Goal: Task Accomplishment & Management: Manage account settings

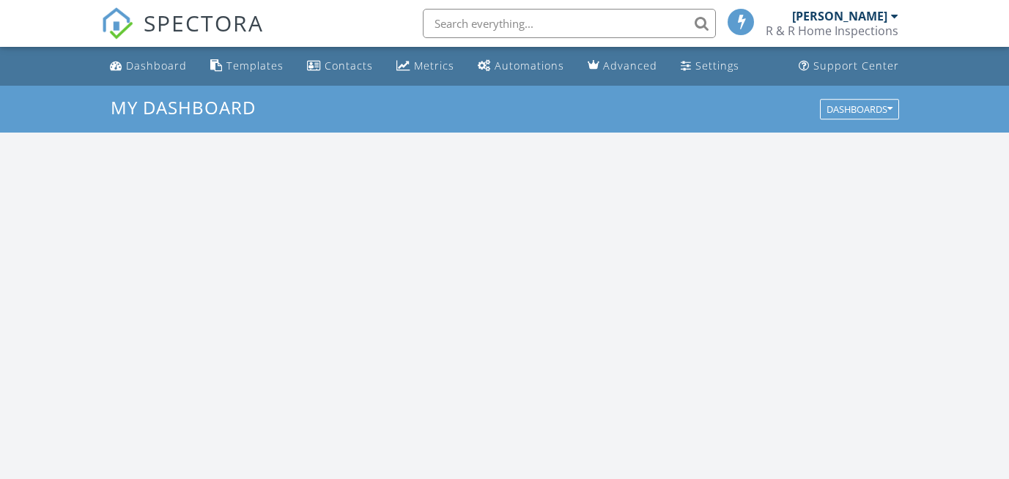
scroll to position [1357, 1032]
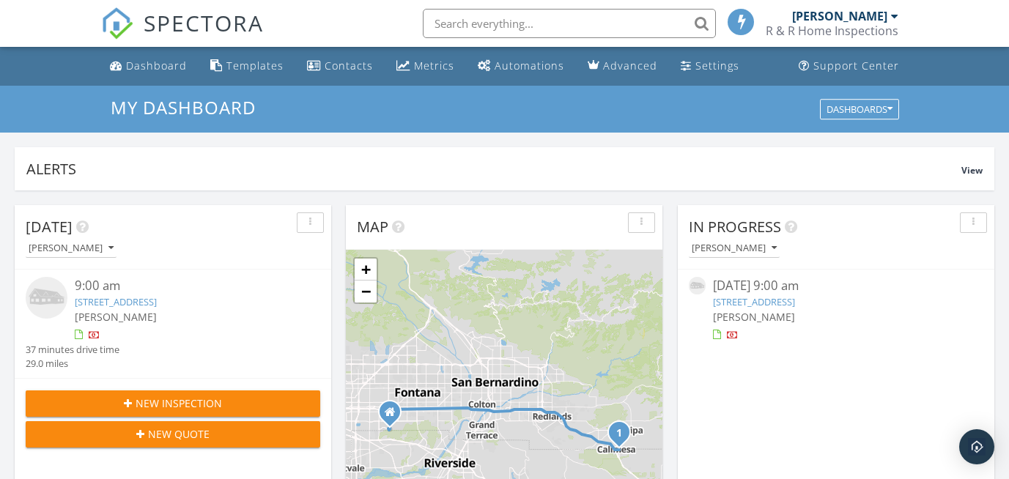
click at [789, 306] on link "[STREET_ADDRESS]" at bounding box center [754, 301] width 82 height 13
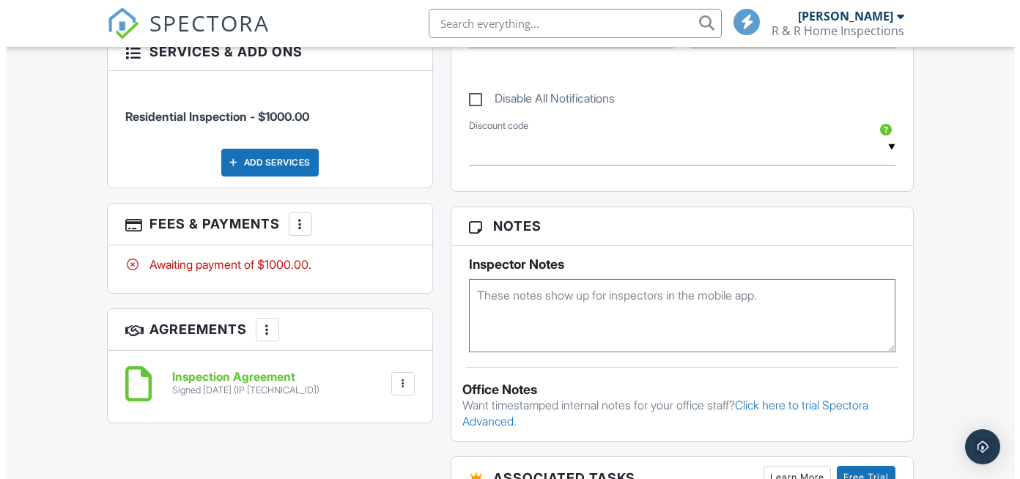
scroll to position [821, 0]
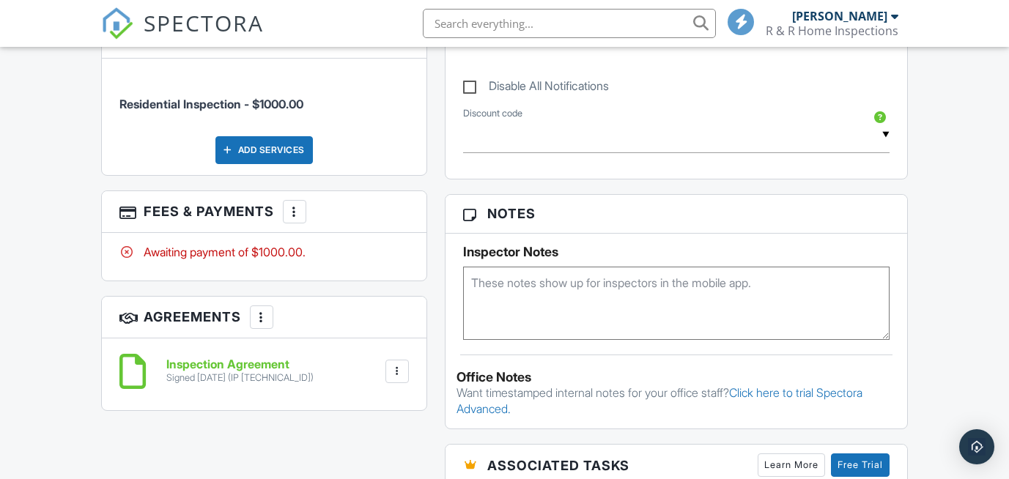
click at [297, 204] on div at bounding box center [294, 211] width 15 height 15
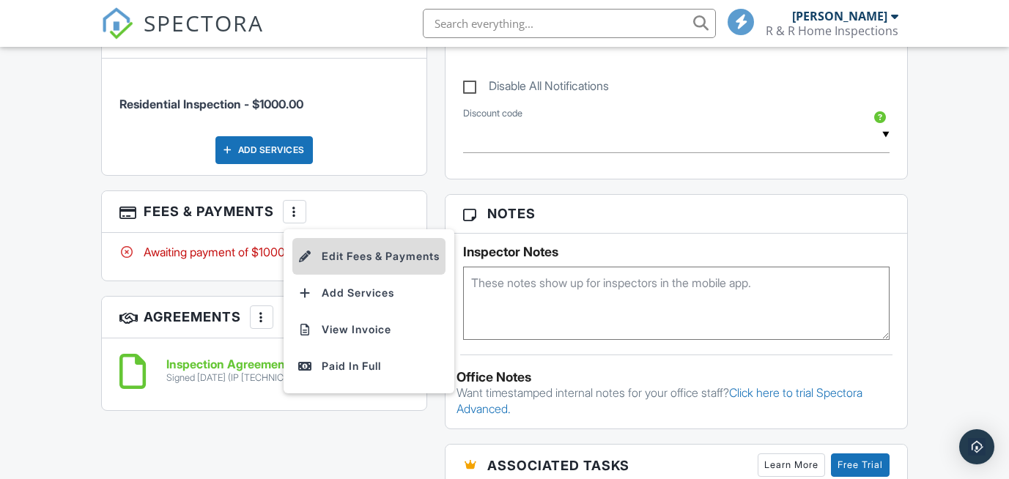
click at [358, 242] on li "Edit Fees & Payments" at bounding box center [368, 256] width 153 height 37
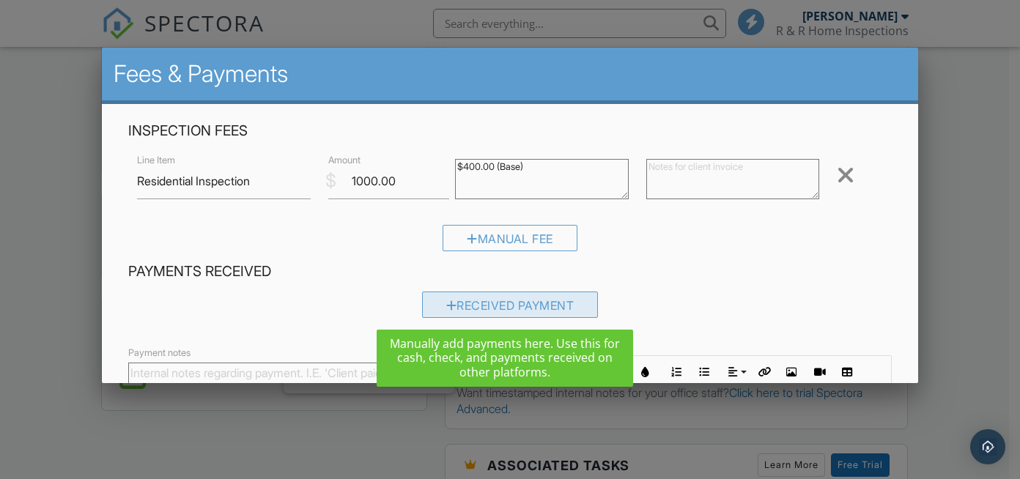
click at [487, 306] on div "Received Payment" at bounding box center [510, 305] width 177 height 26
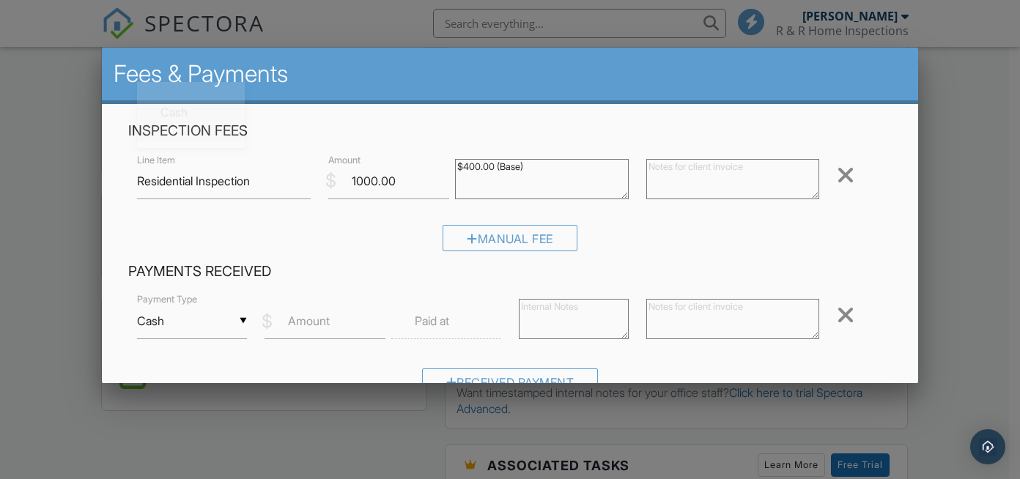
click at [243, 325] on input "Cash" at bounding box center [192, 321] width 110 height 36
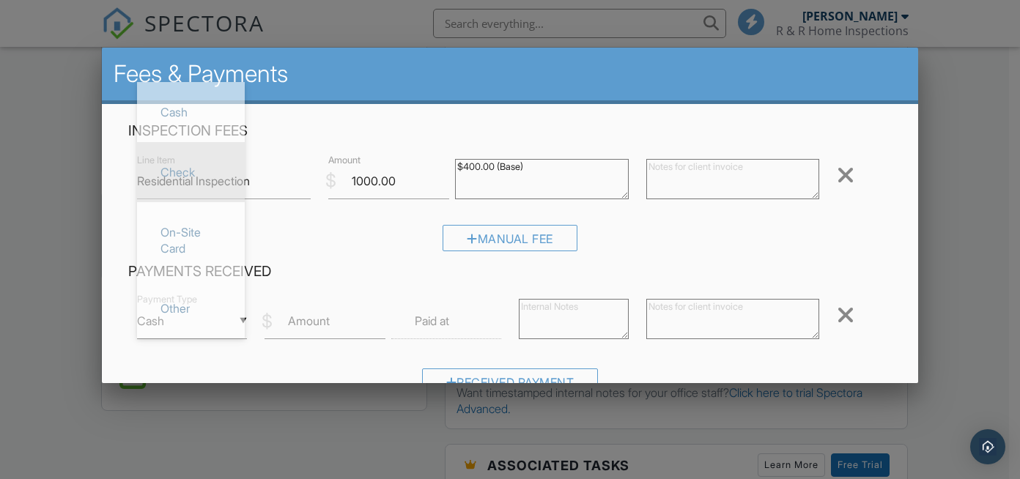
click at [186, 181] on span "Check" at bounding box center [191, 172] width 84 height 37
type input "Check"
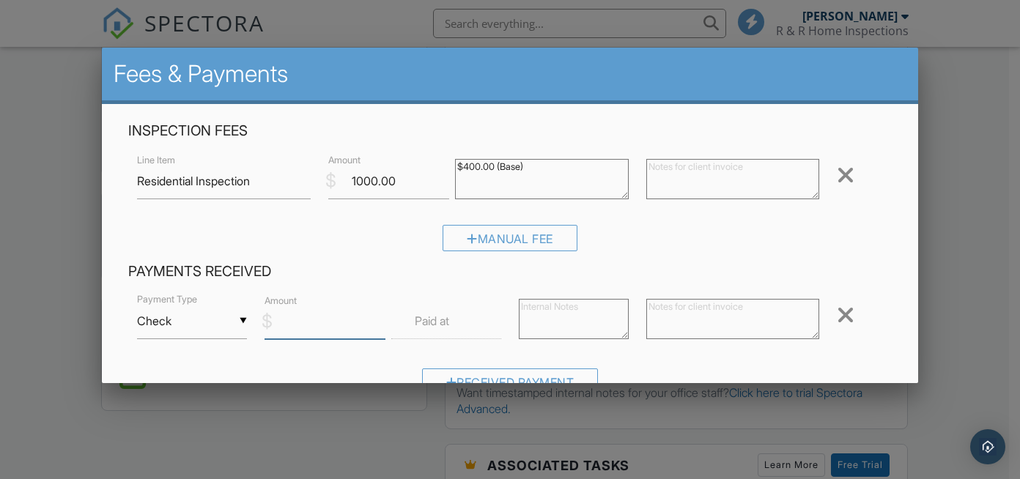
click at [300, 331] on input "Amount" at bounding box center [326, 321] width 122 height 36
type input "1000"
click at [416, 326] on label "Paid at" at bounding box center [432, 321] width 34 height 16
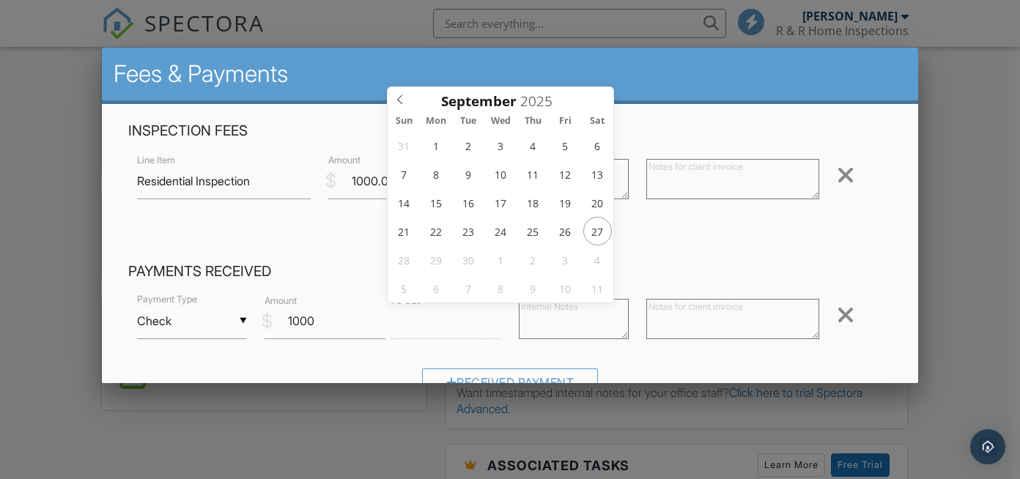
click at [451, 321] on input "text" at bounding box center [446, 321] width 110 height 36
click at [454, 323] on input "text" at bounding box center [446, 321] width 110 height 36
type input "09/27/2025 12:00 PM"
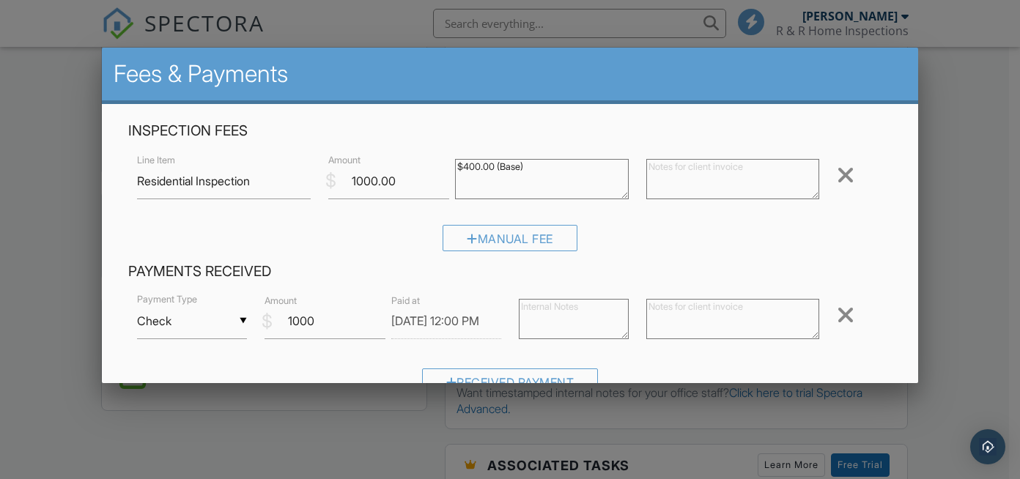
click at [765, 357] on div "▼ Check Cash Check On-Site Card Other Cash Check On-Site Card Other Payment Typ…" at bounding box center [510, 349] width 764 height 114
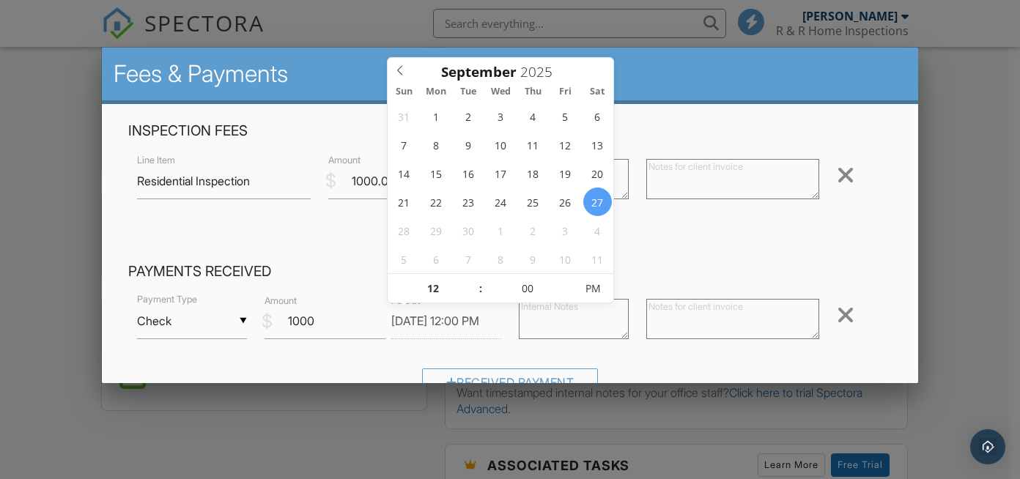
click at [455, 318] on input "09/27/2025 12:00 PM" at bounding box center [446, 321] width 110 height 36
type input "11"
type input "55"
type input "09/27/2025 11:55 AM"
click at [568, 293] on span at bounding box center [568, 296] width 10 height 15
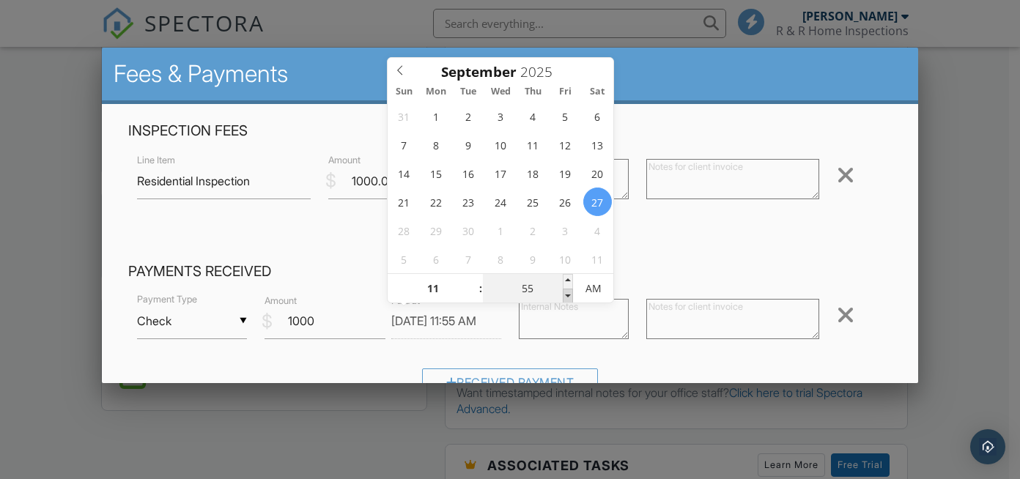
type input "50"
type input "09/27/2025 11:50 AM"
click at [568, 293] on span at bounding box center [568, 296] width 10 height 15
type input "45"
type input "09/27/2025 11:45 AM"
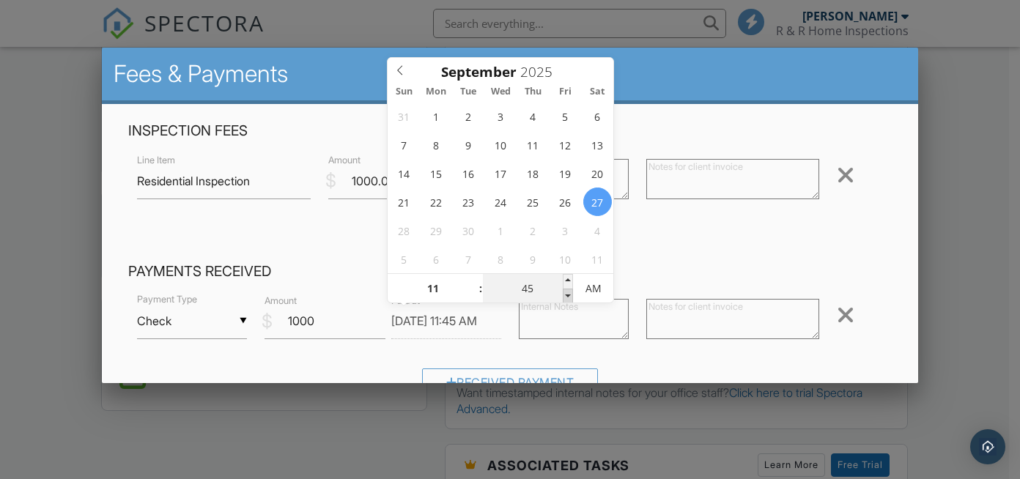
click at [568, 293] on span at bounding box center [568, 296] width 10 height 15
type input "50"
type input "09/27/2025 11:50 AM"
click at [572, 278] on span at bounding box center [568, 281] width 10 height 15
type input "55"
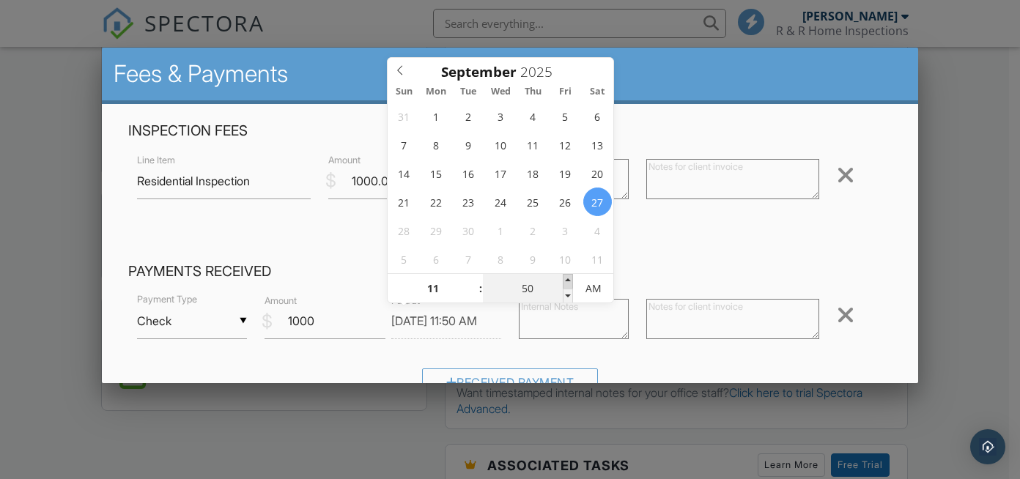
type input "09/27/2025 11:55 AM"
click at [572, 278] on span at bounding box center [568, 281] width 10 height 15
type input "12"
type input "00"
type input "09/27/2025 12:00 PM"
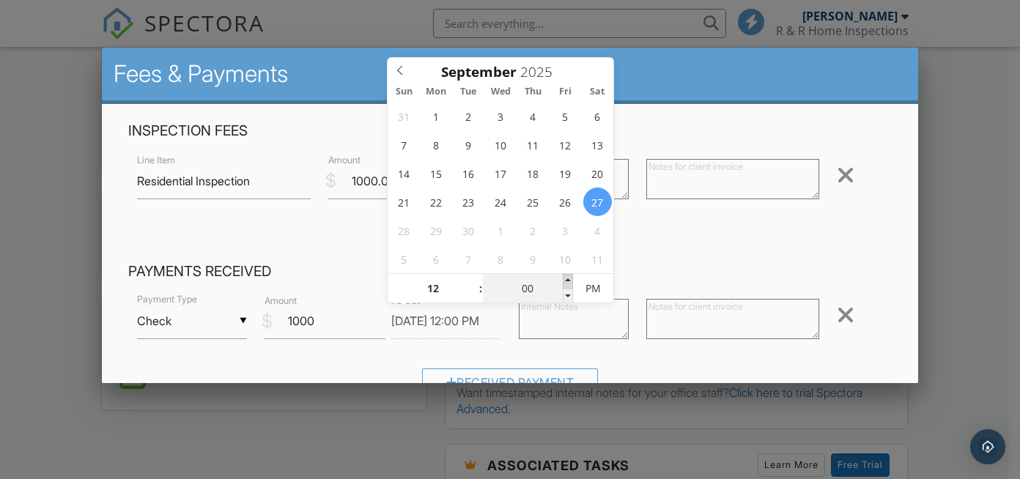
click at [572, 278] on span at bounding box center [568, 281] width 10 height 15
type input "05"
type input "09/27/2025 12:05 PM"
click at [572, 278] on span at bounding box center [568, 281] width 10 height 15
type input "00"
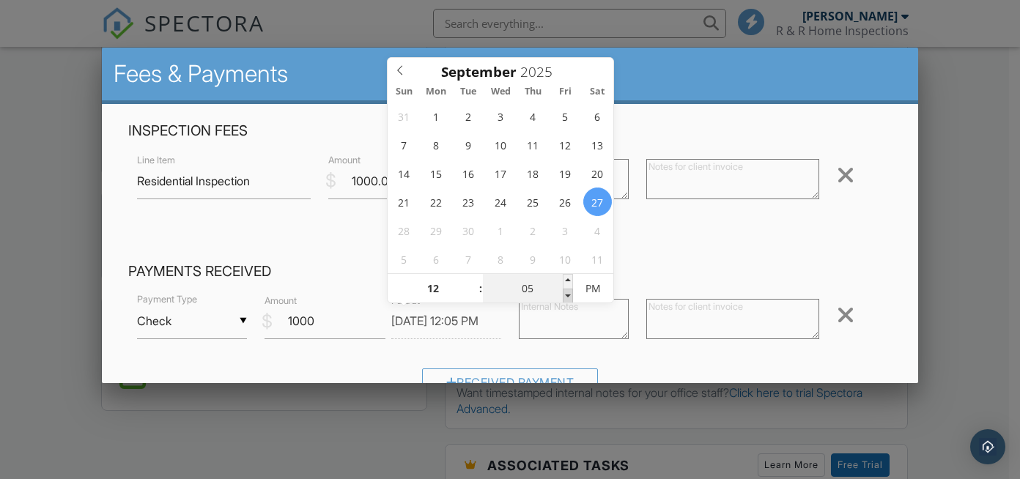
type input "09/27/2025 12:00 PM"
click at [565, 293] on span at bounding box center [568, 296] width 10 height 15
type input "11"
type input "09/27/2025 11:00 AM"
click at [473, 298] on span at bounding box center [473, 296] width 10 height 15
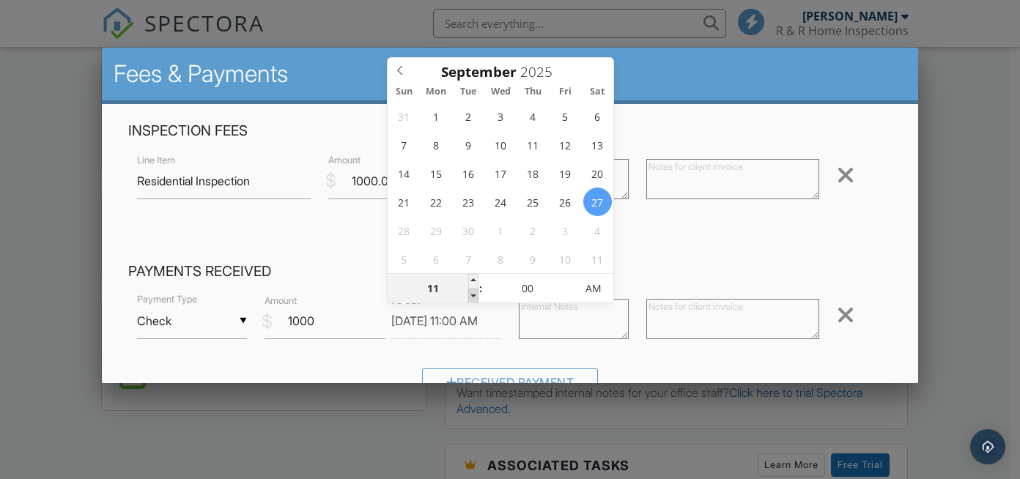
type input "10"
type input "[DATE] 10:00 AM"
click at [473, 298] on span at bounding box center [473, 296] width 10 height 15
type input "09"
type input "[DATE] 9:00 AM"
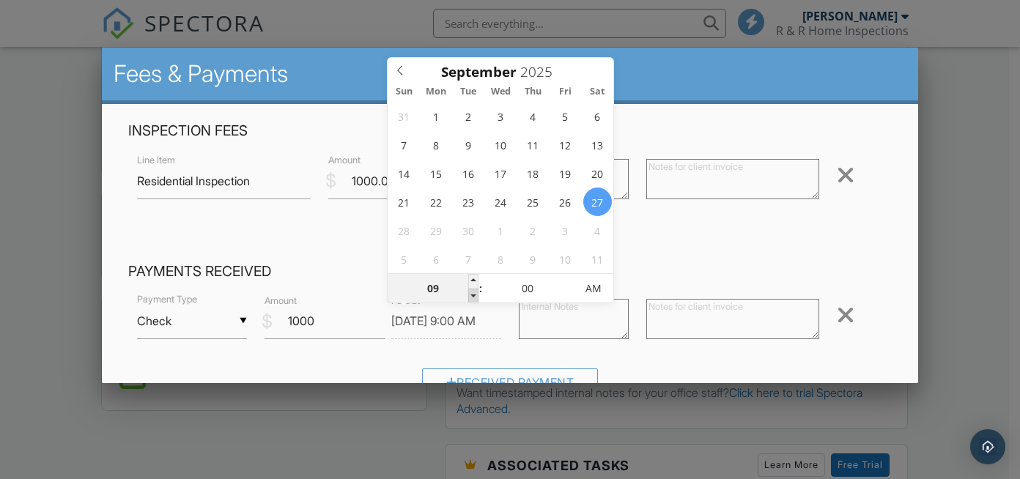
click at [473, 298] on span at bounding box center [473, 296] width 10 height 15
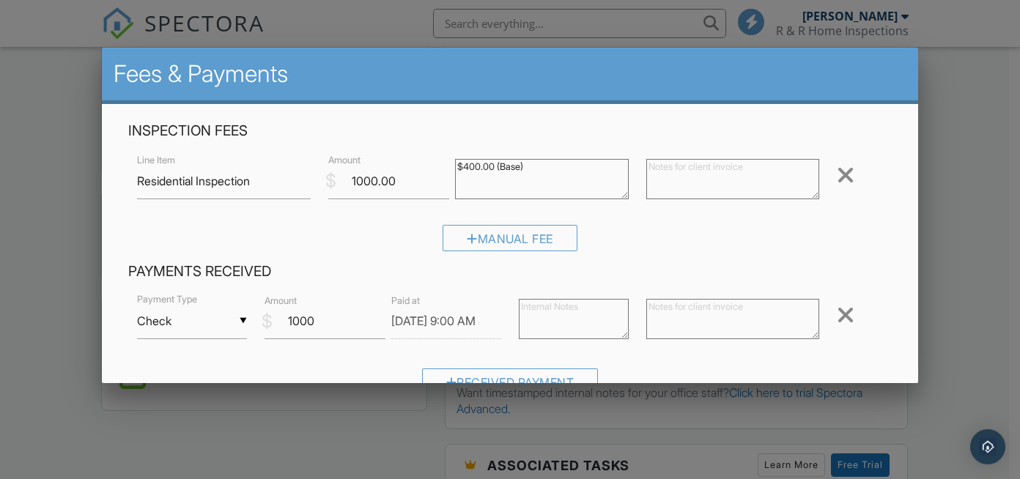
click at [701, 356] on div "▼ Check Cash Check On-Site Card Other Cash Check On-Site Card Other Payment Typ…" at bounding box center [510, 349] width 764 height 114
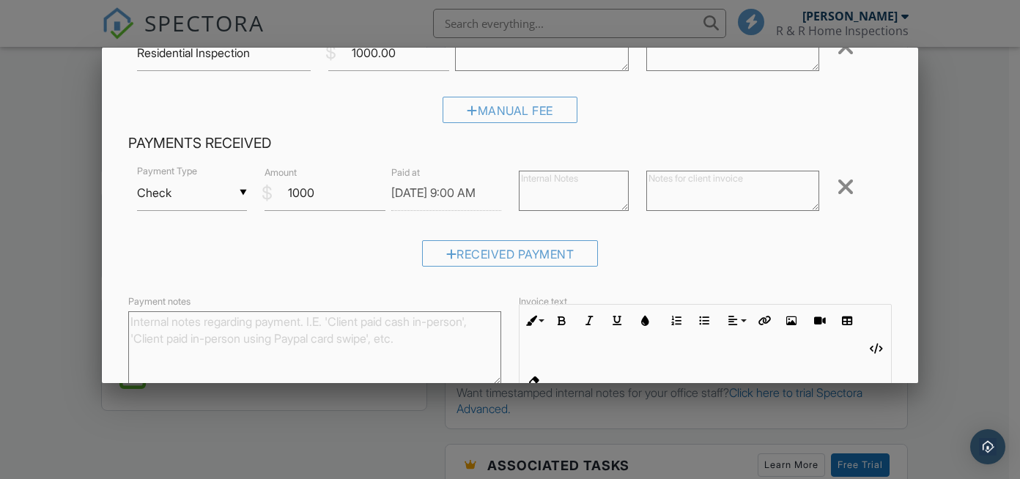
scroll to position [123, 0]
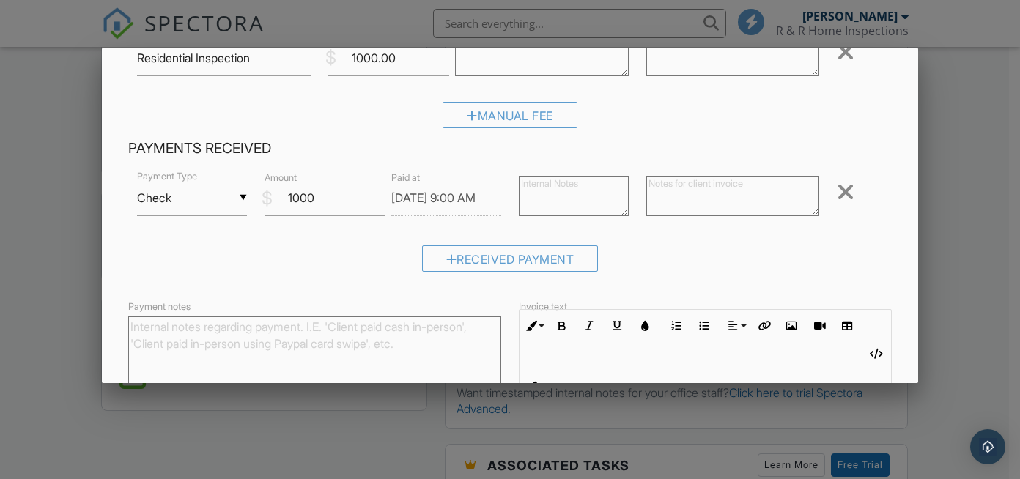
click at [677, 200] on textarea at bounding box center [732, 196] width 173 height 40
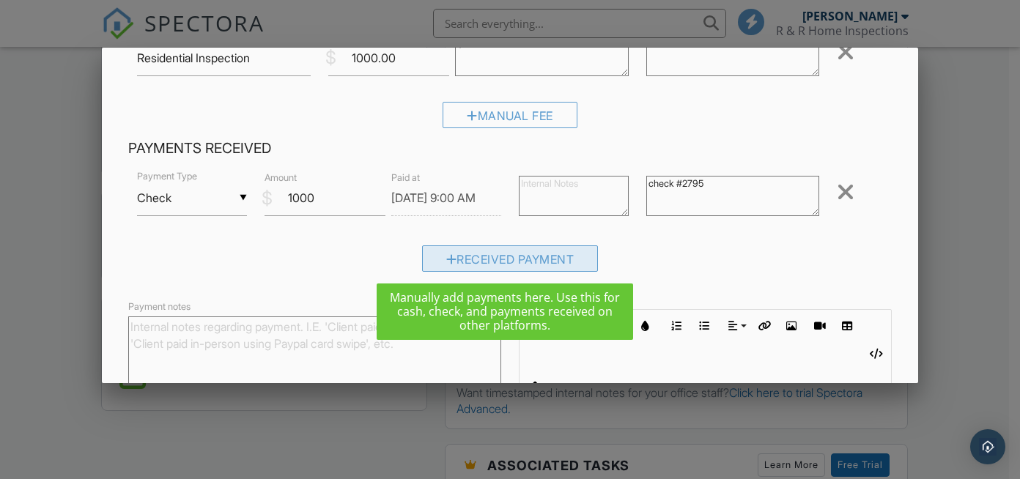
type textarea "check #2795"
click at [501, 265] on div "Received Payment" at bounding box center [510, 259] width 177 height 26
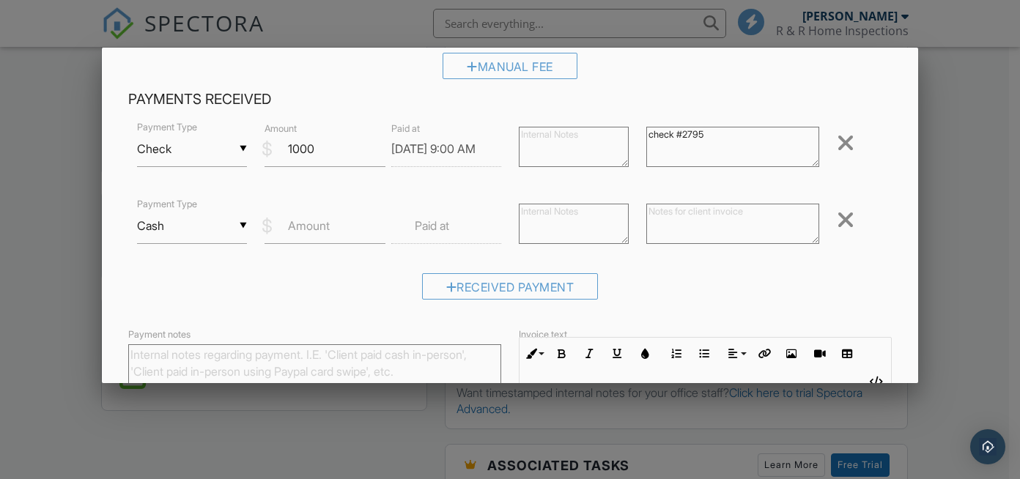
scroll to position [161, 0]
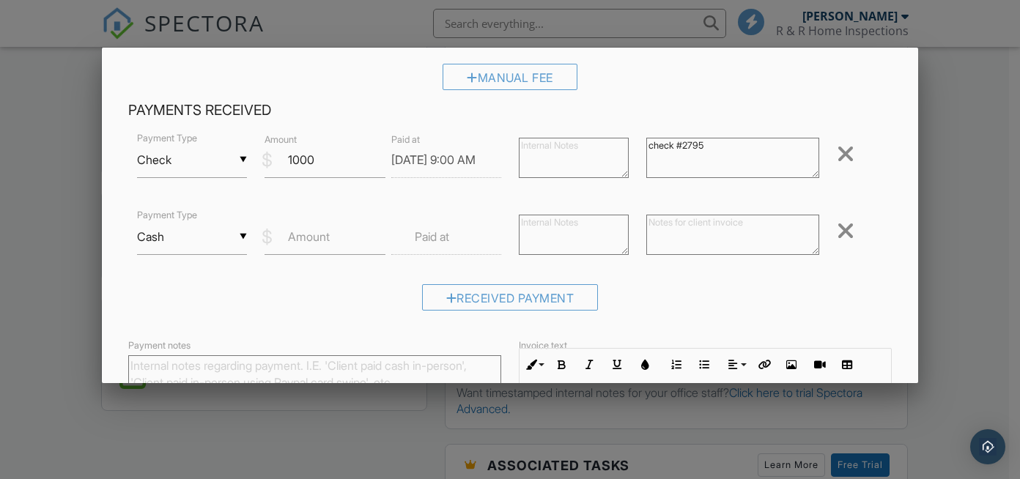
click at [837, 228] on div at bounding box center [846, 230] width 18 height 23
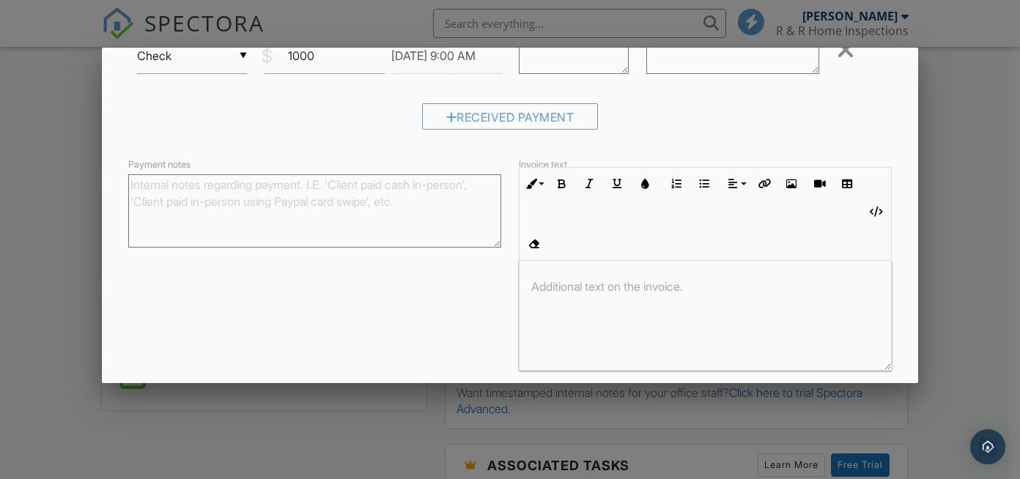
scroll to position [295, 0]
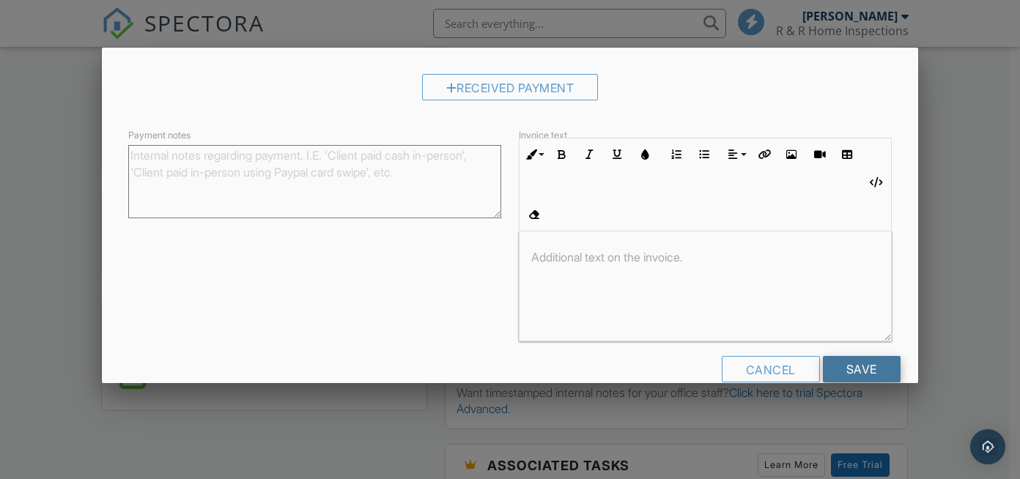
click at [859, 356] on input "Save" at bounding box center [862, 369] width 78 height 26
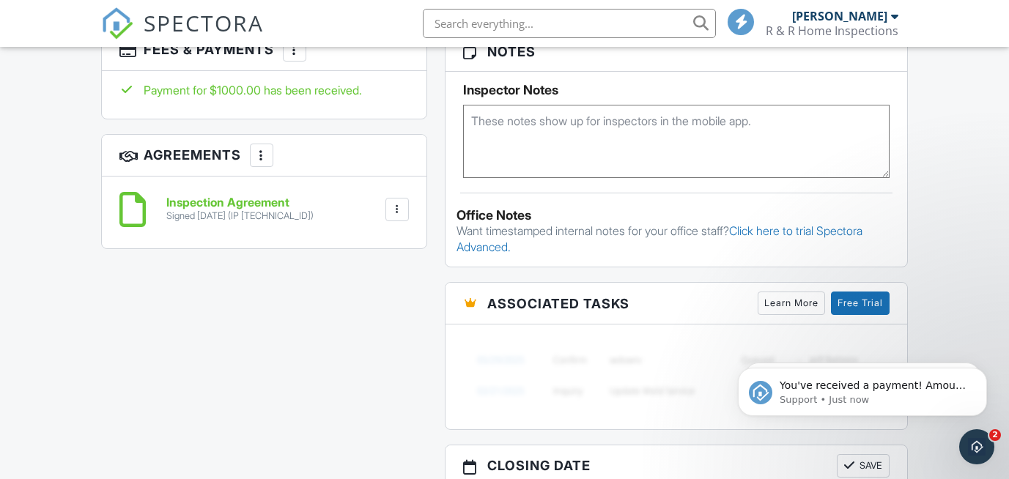
scroll to position [927, 0]
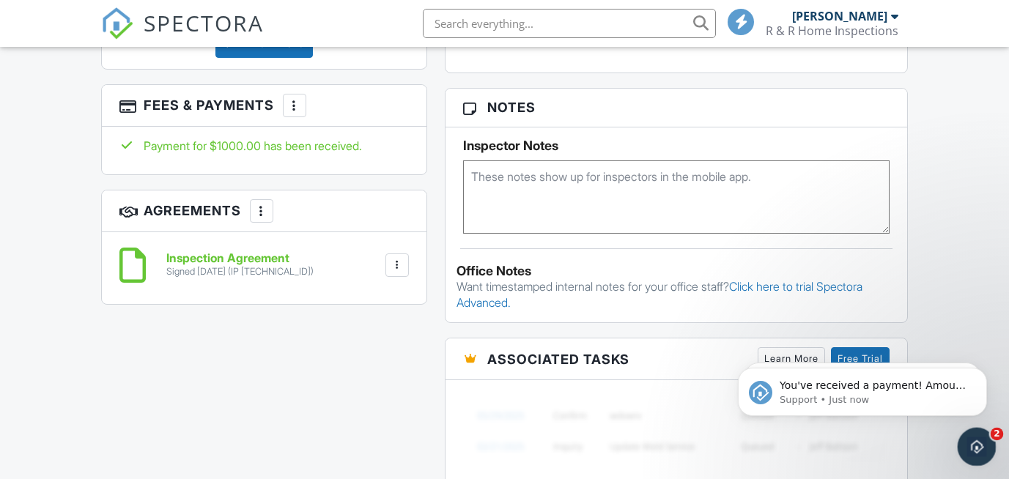
click at [970, 438] on icon "Open Intercom Messenger" at bounding box center [975, 445] width 24 height 24
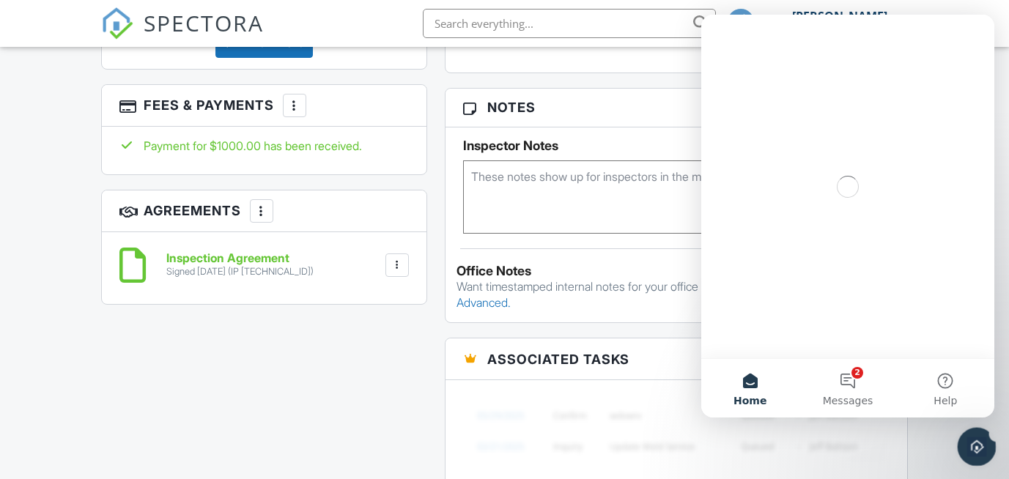
scroll to position [0, 0]
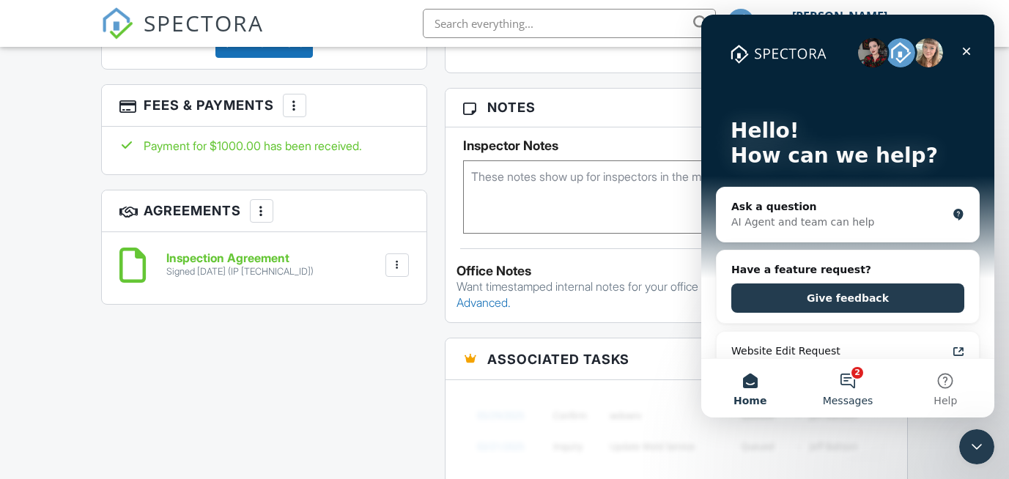
click at [853, 388] on button "2 Messages" at bounding box center [847, 388] width 97 height 59
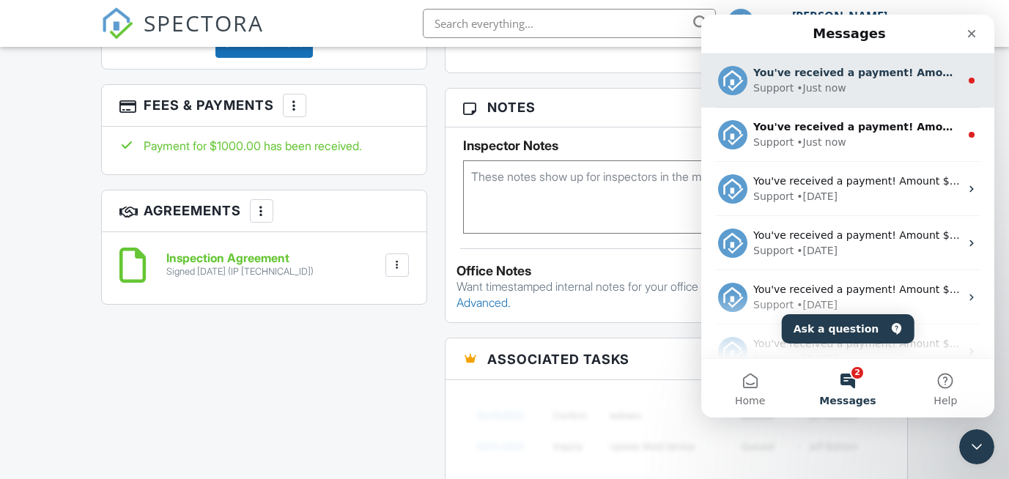
click at [842, 80] on div "You've received a payment! Amount $0.00 Fee $0.00 Net $0.00 Transaction # Inspe…" at bounding box center [856, 72] width 207 height 15
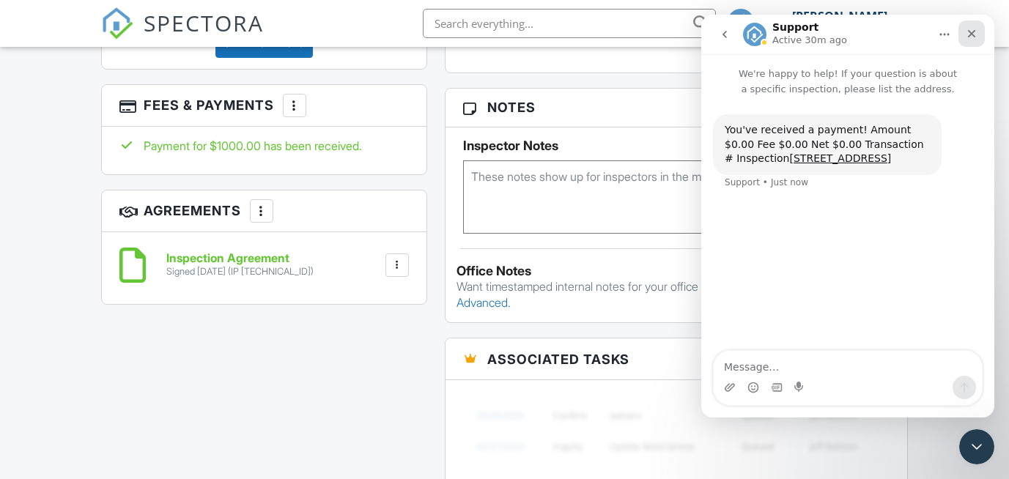
click at [967, 32] on icon "Close" at bounding box center [972, 34] width 12 height 12
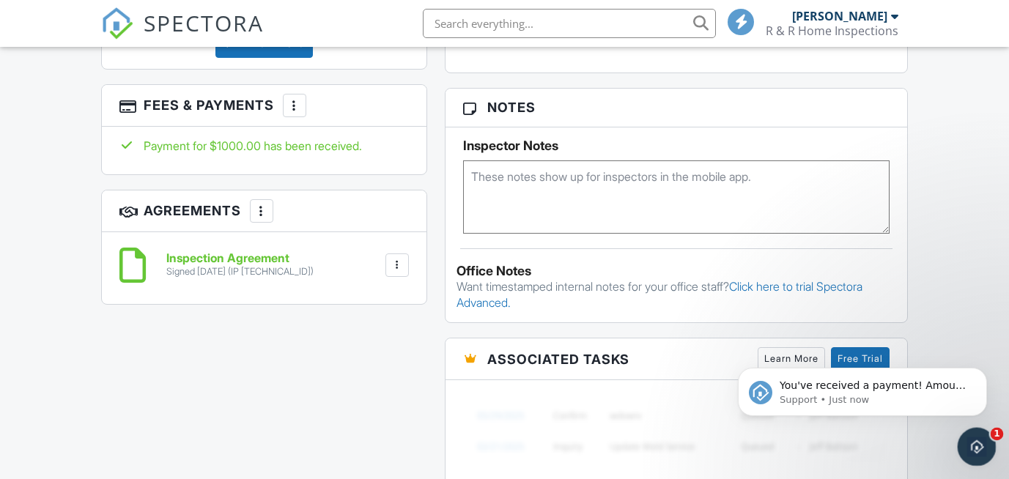
click at [971, 447] on icon "Open Intercom Messenger" at bounding box center [975, 445] width 10 height 12
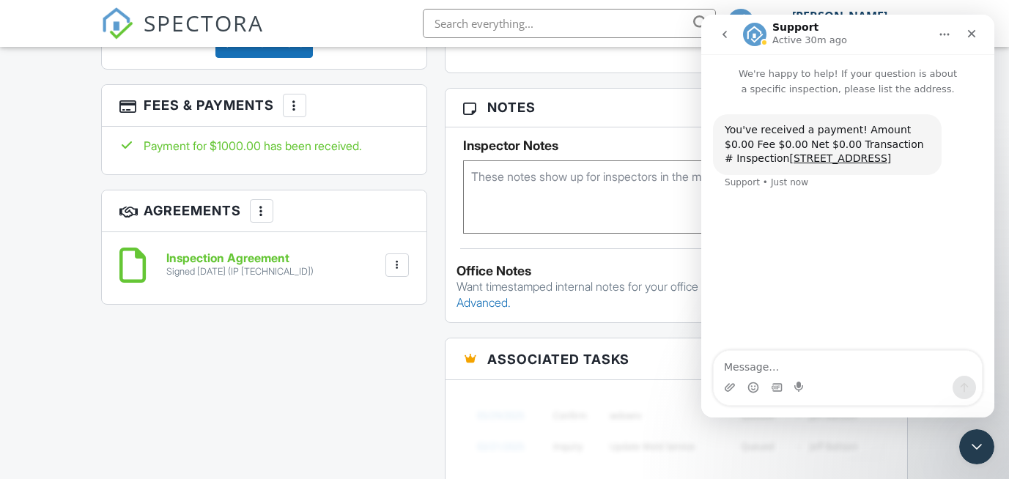
click at [727, 32] on icon "go back" at bounding box center [725, 35] width 12 height 12
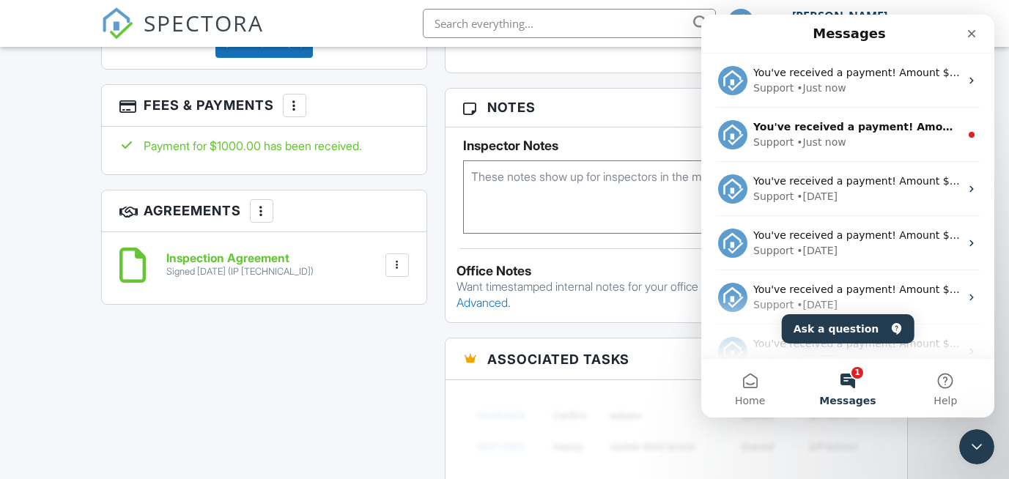
scroll to position [47, 0]
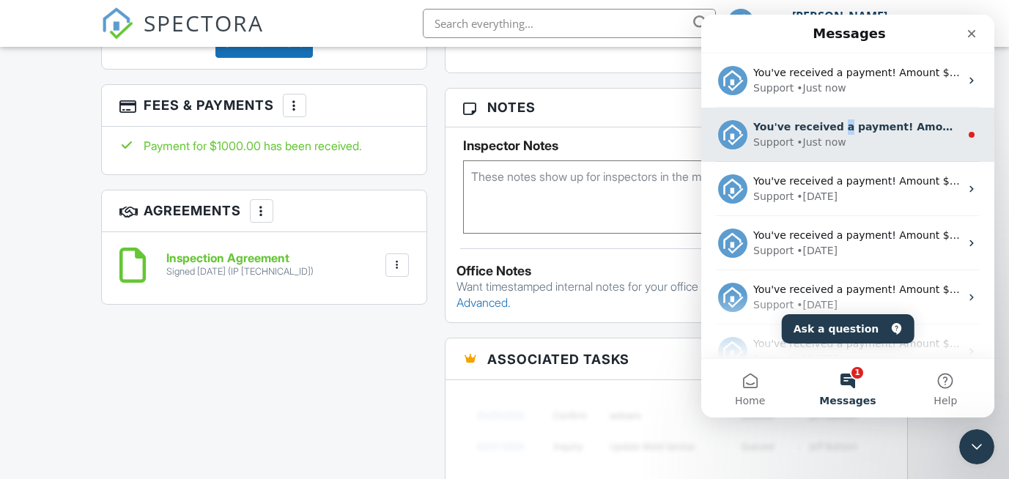
click at [830, 133] on div "You've received a payment! Amount $1000.00 Fee $0.00 Net $1000.00 Transaction #…" at bounding box center [856, 126] width 207 height 15
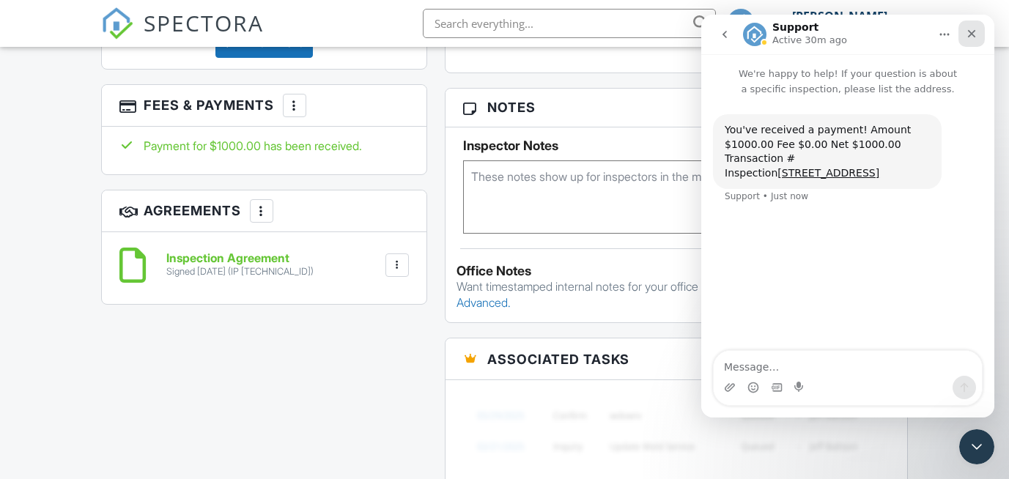
drag, startPoint x: 969, startPoint y: 29, endPoint x: 1708, endPoint y: 129, distance: 745.4
click at [969, 29] on icon "Close" at bounding box center [972, 34] width 12 height 12
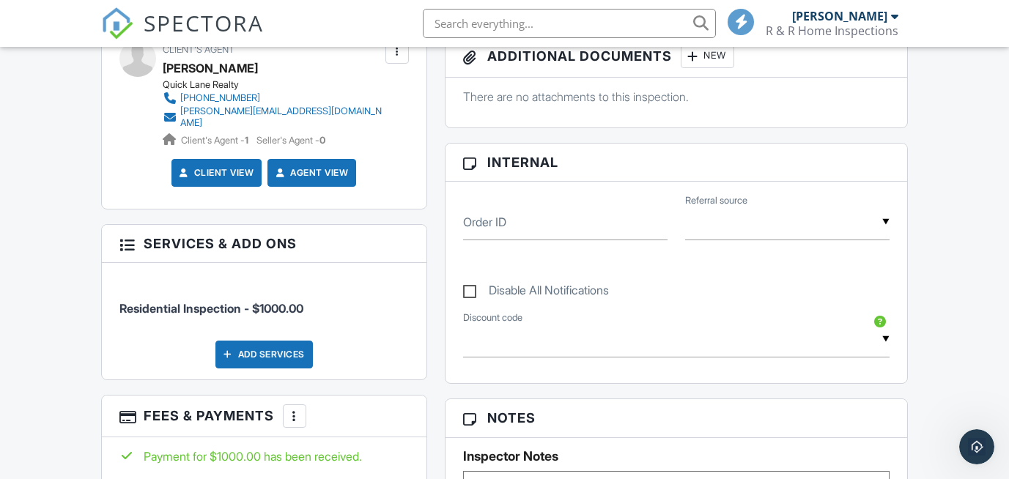
scroll to position [612, 0]
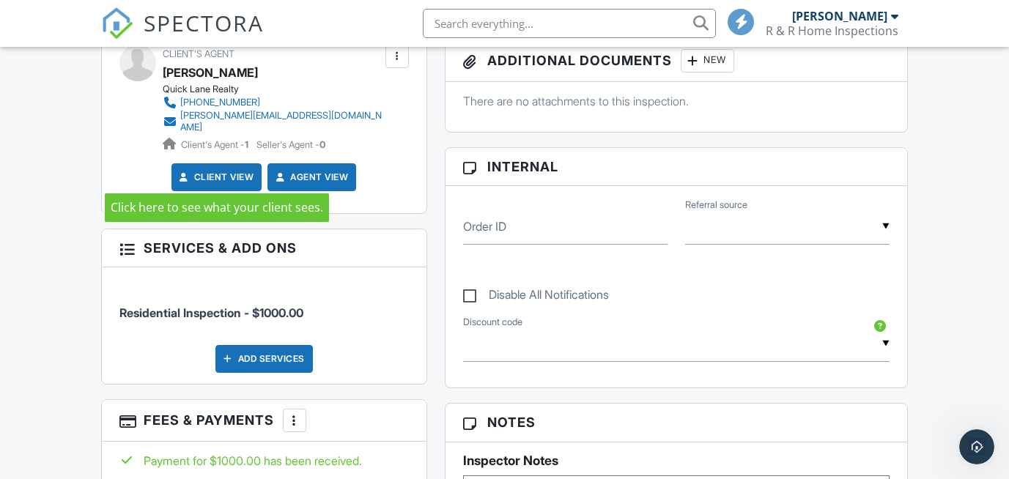
click at [215, 170] on link "Client View" at bounding box center [216, 177] width 78 height 15
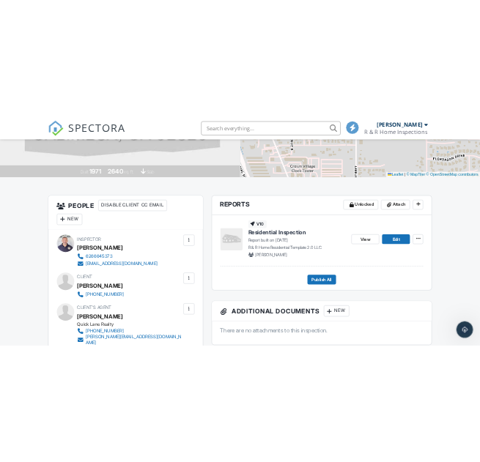
scroll to position [248, 0]
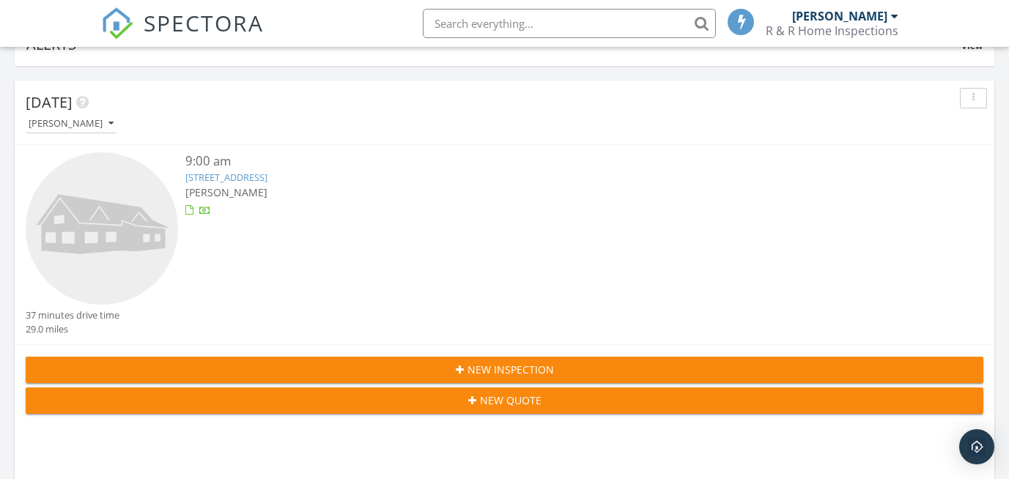
scroll to position [88, 0]
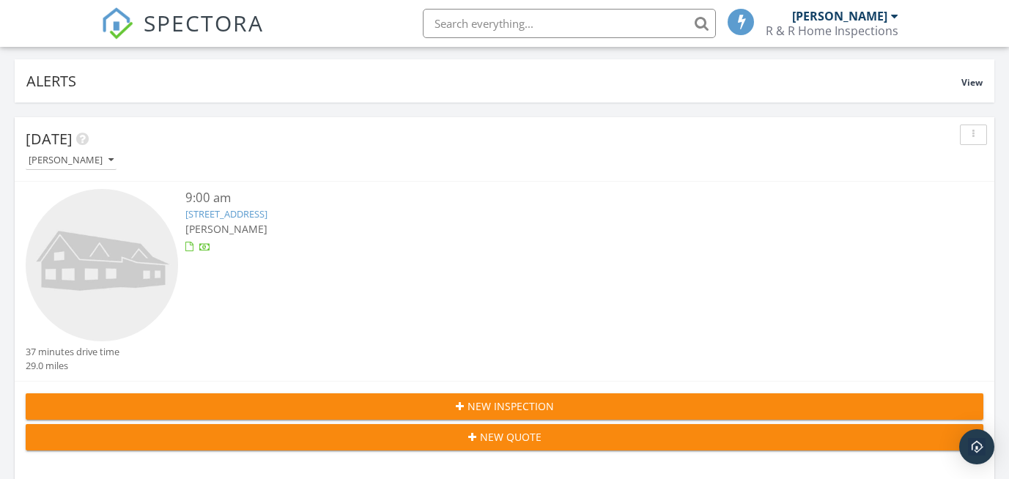
click at [243, 212] on link "[STREET_ADDRESS]" at bounding box center [226, 213] width 82 height 13
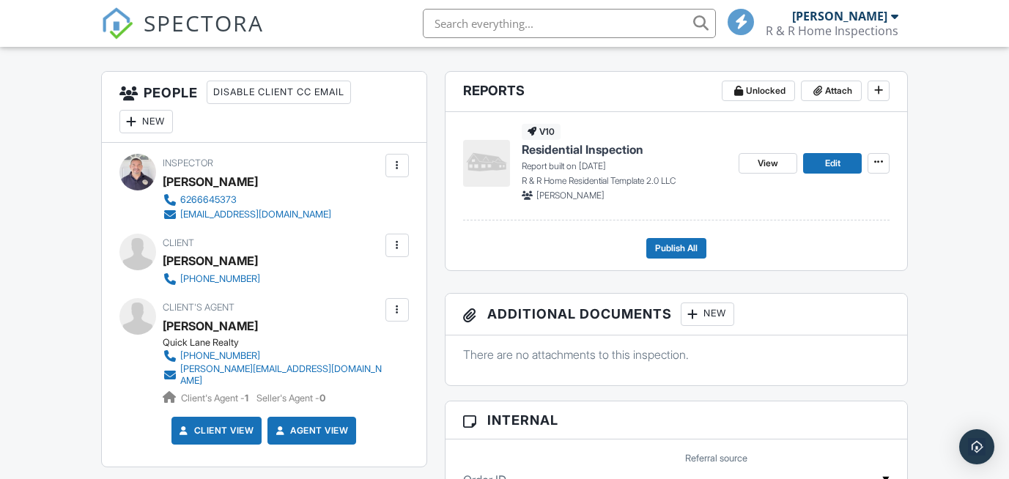
scroll to position [363, 0]
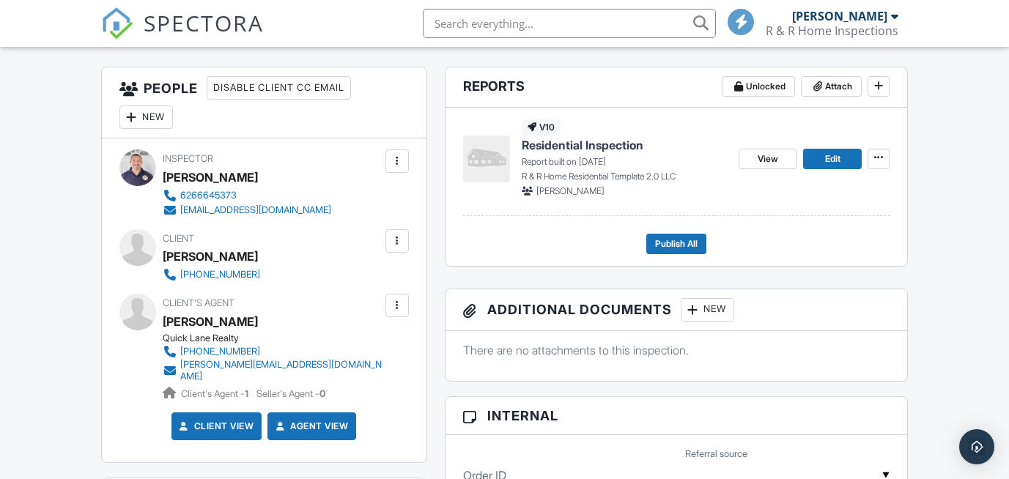
click at [584, 143] on span "Residential Inspection" at bounding box center [583, 145] width 122 height 16
